Goal: Information Seeking & Learning: Learn about a topic

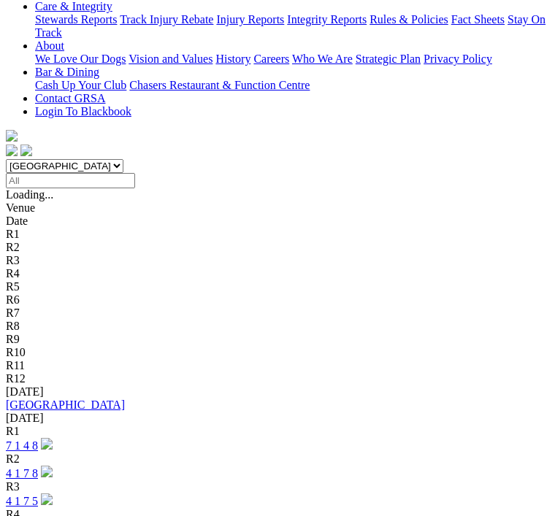
scroll to position [356, 0]
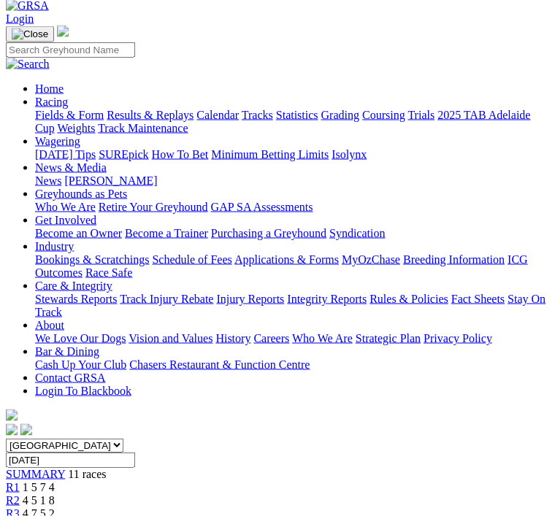
scroll to position [74, 0]
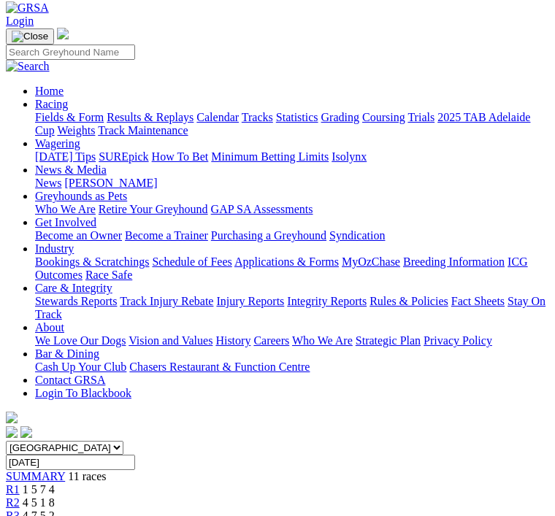
click at [55, 496] on span "4 5 1 8" at bounding box center [39, 502] width 32 height 12
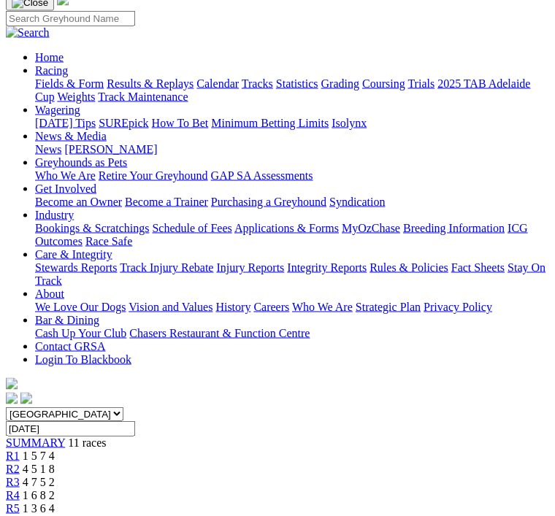
scroll to position [109, 0]
click at [204, 475] on div "R3 4 7 5 2" at bounding box center [277, 481] width 543 height 13
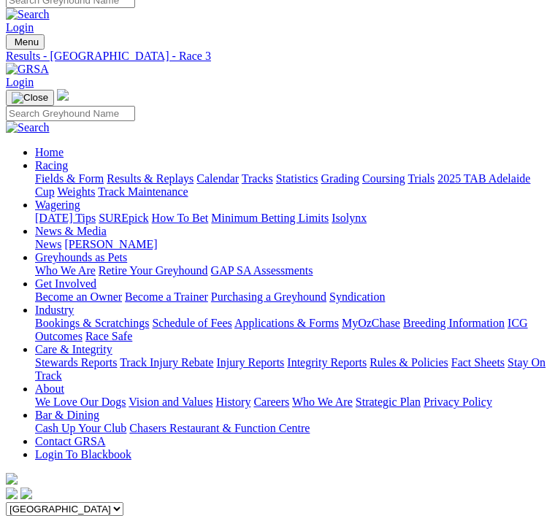
scroll to position [15, 0]
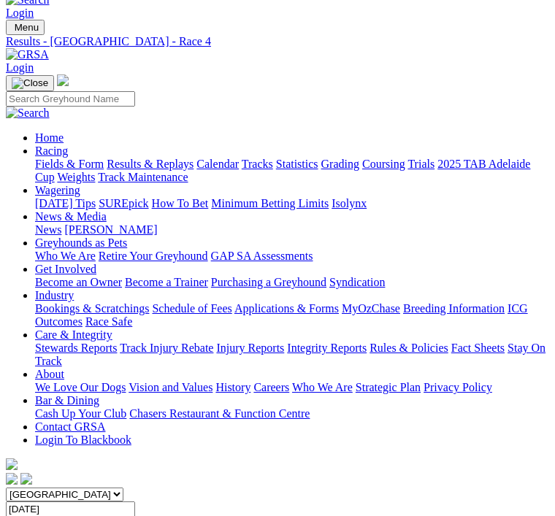
scroll to position [18, 0]
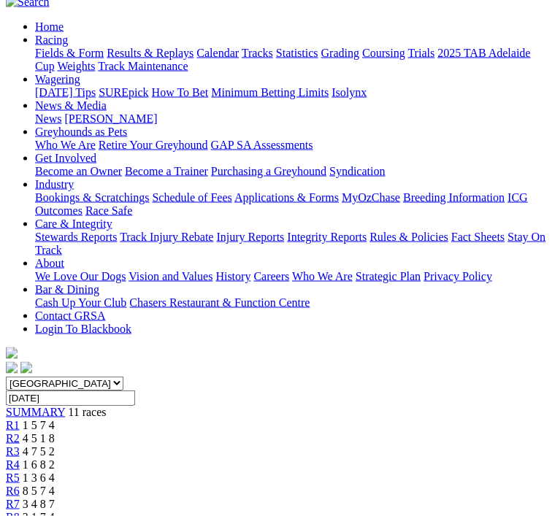
scroll to position [52, 0]
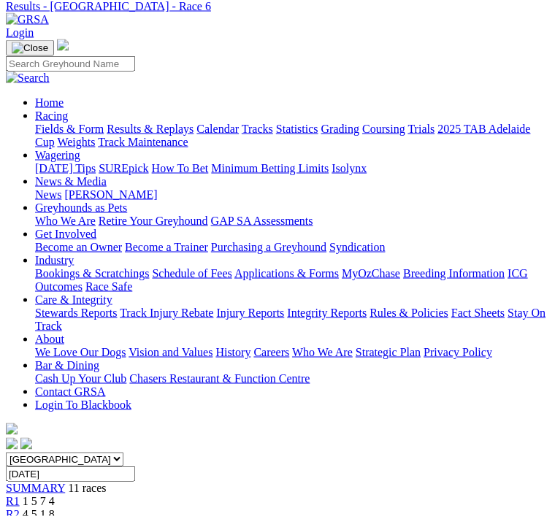
scroll to position [64, 0]
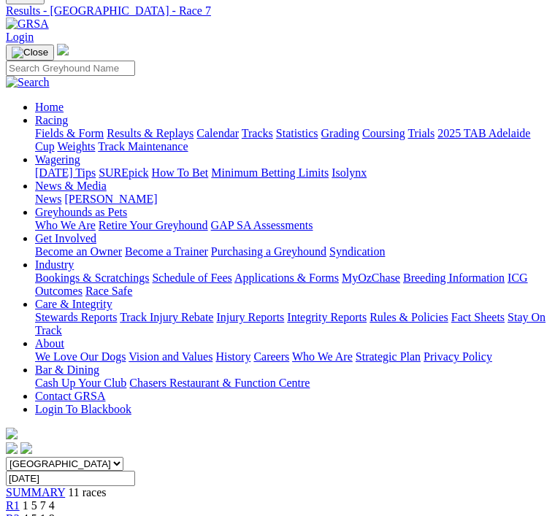
scroll to position [56, 0]
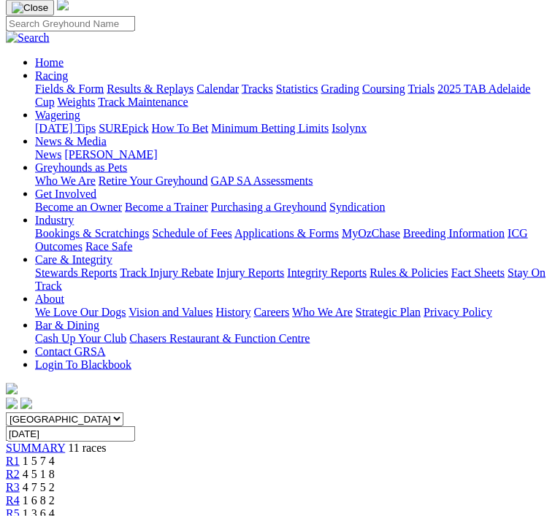
scroll to position [104, 0]
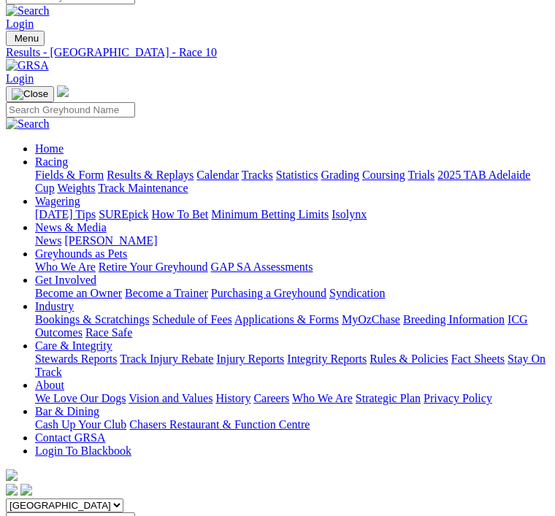
scroll to position [0, 64]
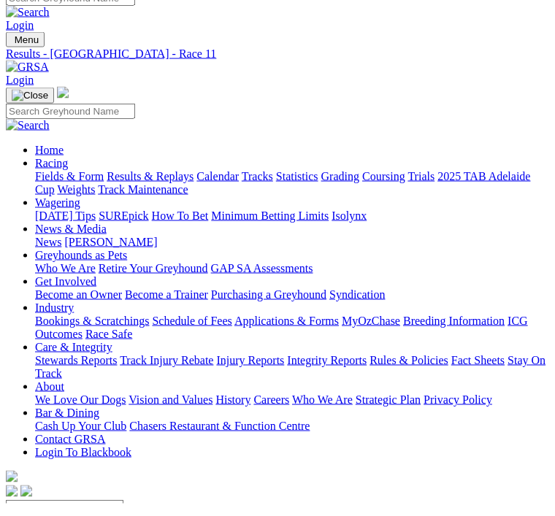
scroll to position [18, 0]
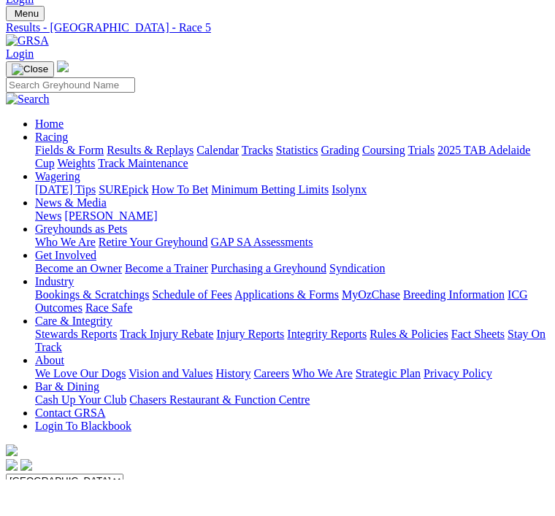
scroll to position [44, 0]
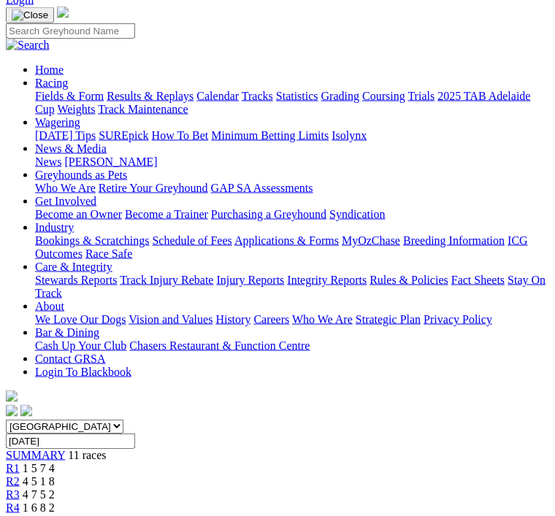
scroll to position [96, 0]
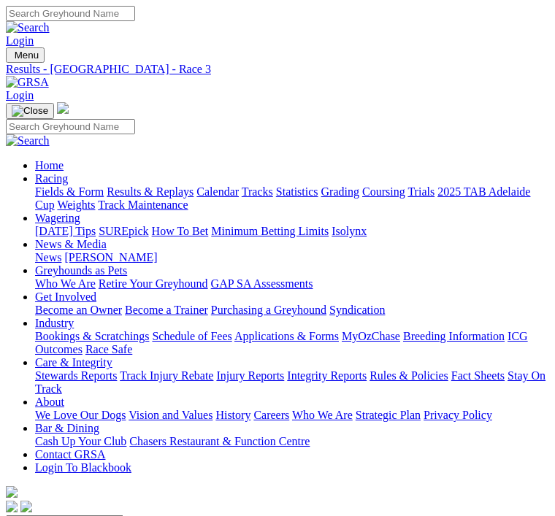
scroll to position [143, 0]
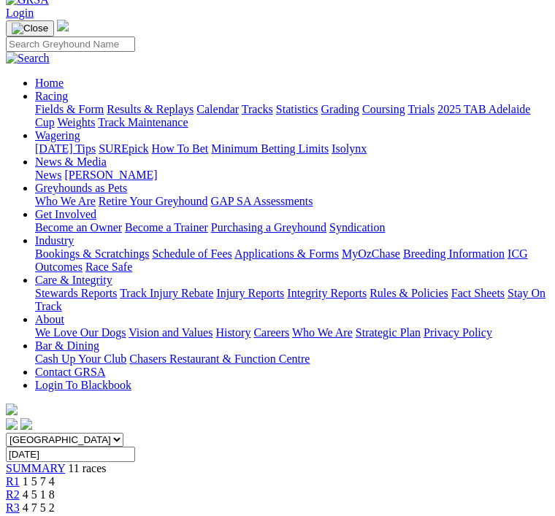
scroll to position [31, 0]
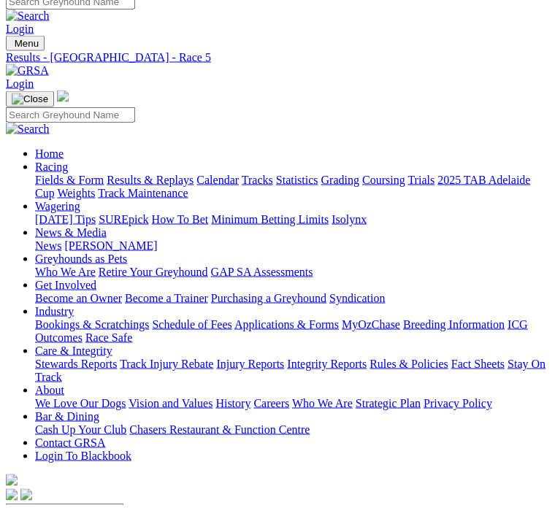
scroll to position [13, 0]
